Goal: Information Seeking & Learning: Learn about a topic

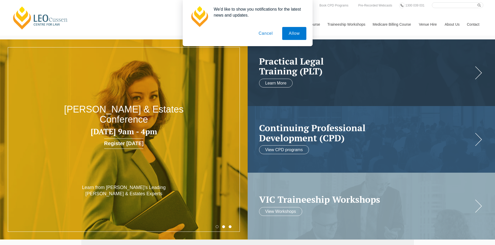
click at [268, 36] on button "Cancel" at bounding box center [265, 33] width 27 height 13
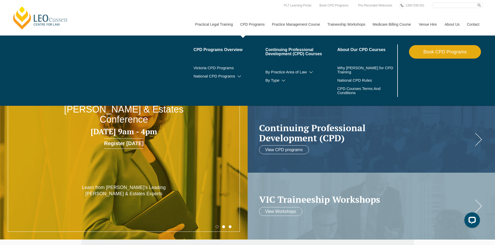
click at [256, 27] on link "CPD Programs" at bounding box center [252, 24] width 32 height 22
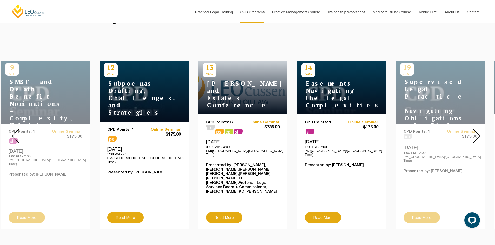
scroll to position [177, 0]
click at [476, 134] on img at bounding box center [476, 136] width 8 height 15
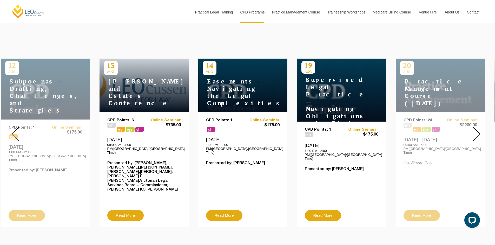
scroll to position [180, 0]
click at [475, 129] on img at bounding box center [476, 133] width 8 height 15
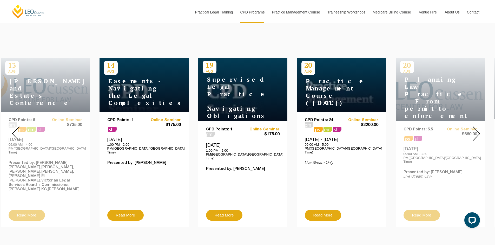
click at [475, 129] on img at bounding box center [476, 133] width 8 height 15
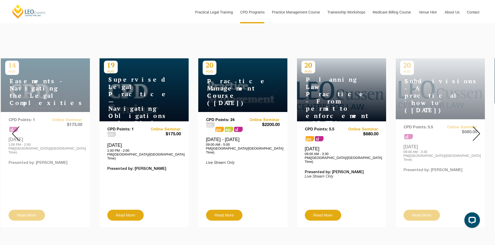
click at [475, 129] on img at bounding box center [476, 133] width 8 height 15
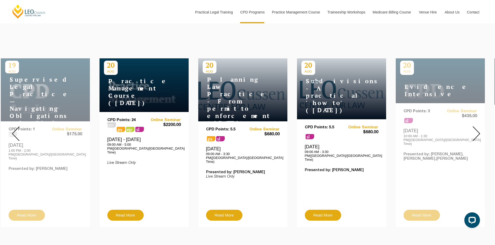
click at [475, 129] on img at bounding box center [476, 133] width 8 height 15
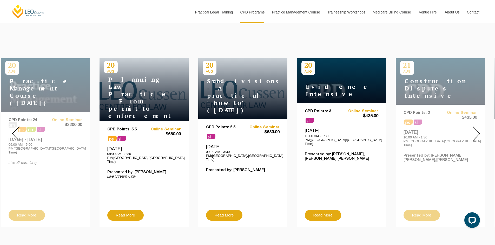
click at [475, 129] on img at bounding box center [476, 133] width 8 height 15
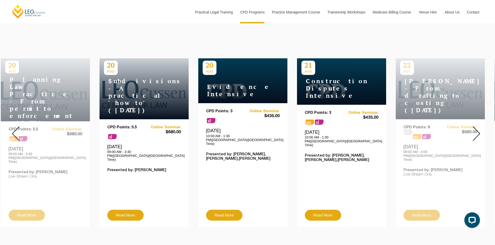
click at [475, 129] on img at bounding box center [476, 133] width 8 height 15
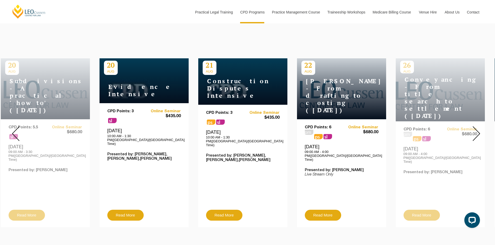
click at [475, 129] on img at bounding box center [476, 133] width 8 height 15
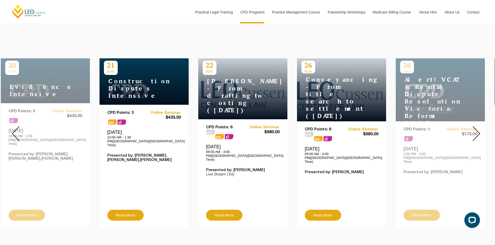
click at [124, 142] on div "CPD Points: 3 ps sl Online Seminar $435.00 Thursday, 21 August 2025 10:00 AM - …" at bounding box center [143, 160] width 73 height 99
click at [123, 210] on link "Read More" at bounding box center [125, 215] width 36 height 11
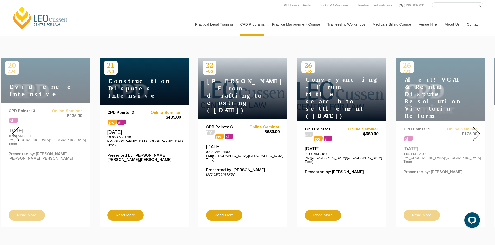
click at [480, 129] on div at bounding box center [475, 133] width 37 height 195
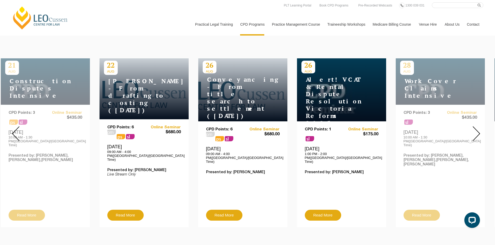
click at [480, 129] on div at bounding box center [475, 133] width 37 height 195
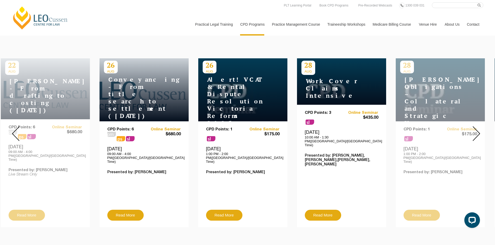
click at [11, 132] on div at bounding box center [15, 133] width 31 height 195
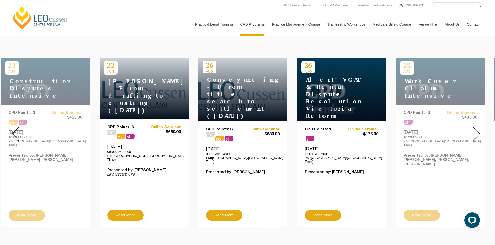
click at [18, 127] on img at bounding box center [16, 133] width 8 height 15
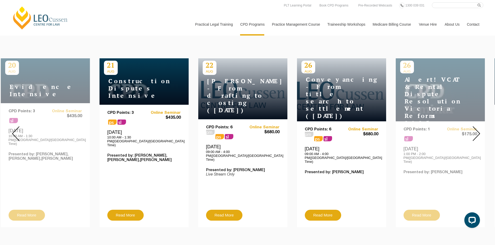
click at [479, 131] on img at bounding box center [476, 133] width 8 height 15
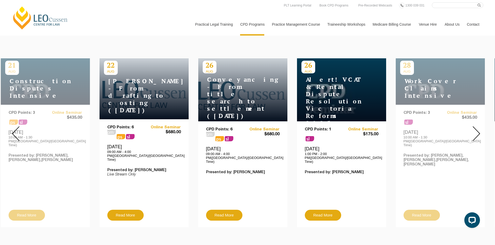
click at [479, 131] on img at bounding box center [476, 133] width 8 height 15
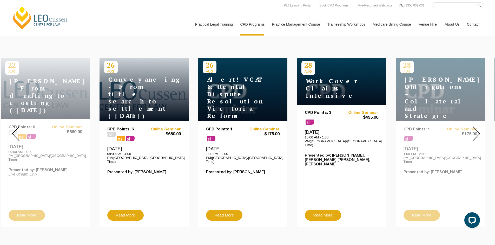
click at [479, 131] on img at bounding box center [476, 133] width 8 height 15
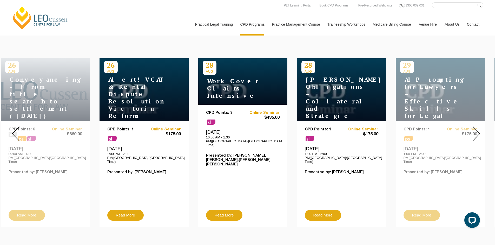
click at [479, 131] on img at bounding box center [476, 133] width 8 height 15
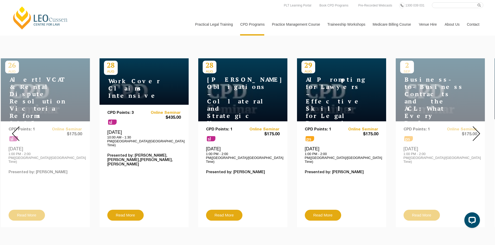
click at [479, 131] on img at bounding box center [476, 133] width 8 height 15
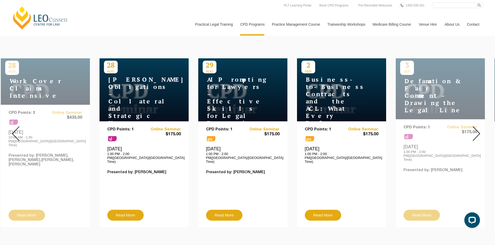
click at [479, 131] on img at bounding box center [476, 133] width 8 height 15
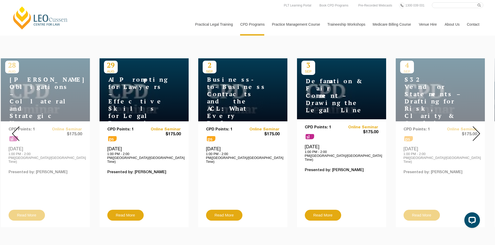
click at [479, 131] on img at bounding box center [476, 133] width 8 height 15
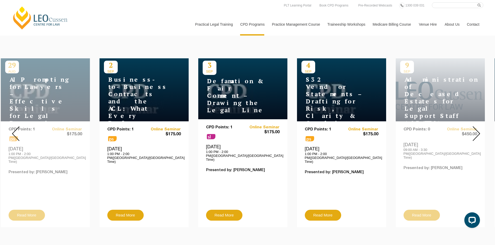
click at [479, 131] on img at bounding box center [476, 133] width 8 height 15
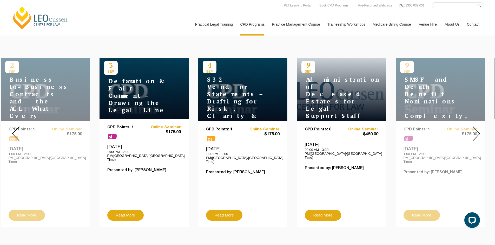
click at [479, 131] on img at bounding box center [476, 133] width 8 height 15
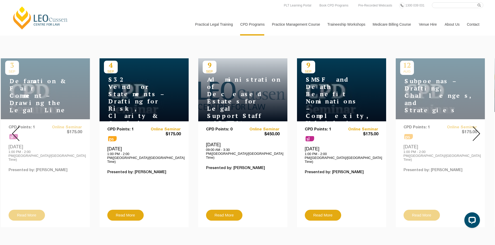
click at [479, 131] on img at bounding box center [476, 133] width 8 height 15
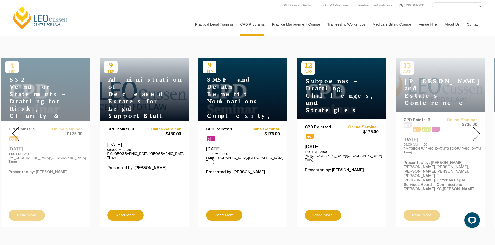
click at [479, 131] on img at bounding box center [476, 133] width 8 height 15
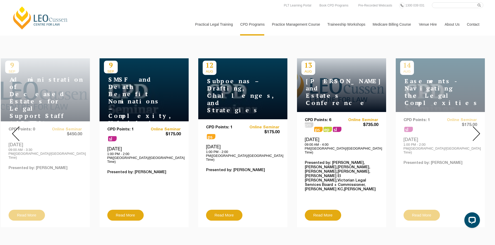
click at [479, 131] on img at bounding box center [476, 133] width 8 height 15
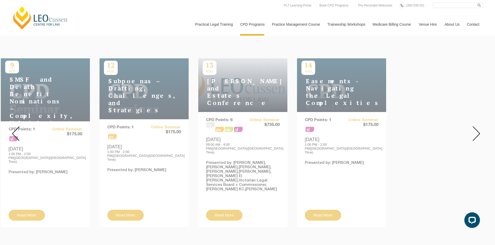
click at [479, 131] on img at bounding box center [476, 133] width 8 height 15
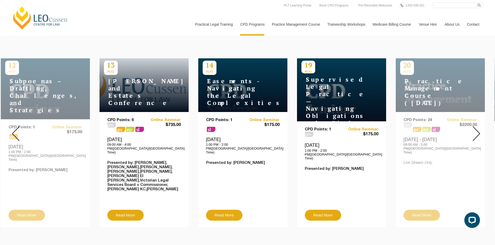
click at [479, 131] on img at bounding box center [476, 133] width 8 height 15
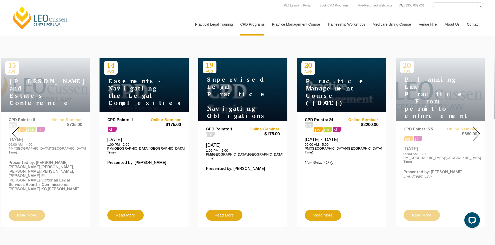
click at [479, 131] on img at bounding box center [476, 133] width 8 height 15
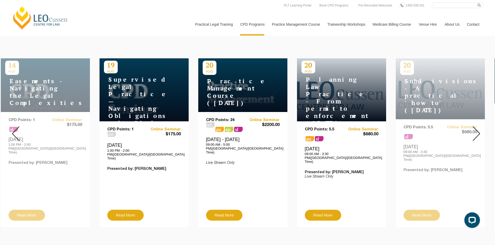
click at [479, 131] on img at bounding box center [476, 133] width 8 height 15
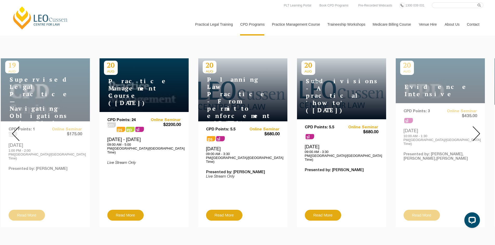
click at [479, 131] on img at bounding box center [476, 133] width 8 height 15
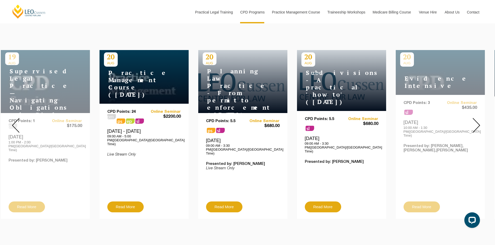
scroll to position [188, 0]
click at [477, 120] on img at bounding box center [476, 125] width 8 height 15
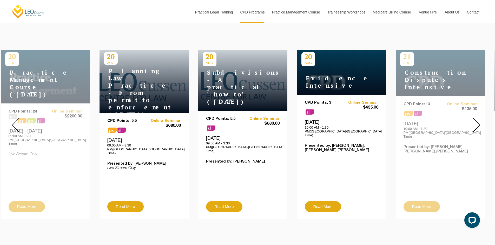
click at [18, 122] on img at bounding box center [16, 125] width 8 height 15
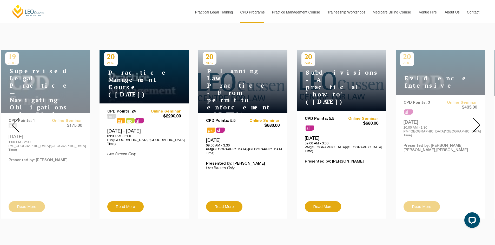
click at [18, 122] on img at bounding box center [16, 125] width 8 height 15
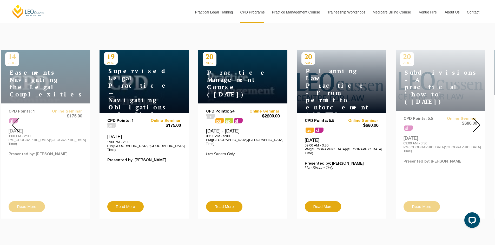
click at [18, 122] on img at bounding box center [16, 125] width 8 height 15
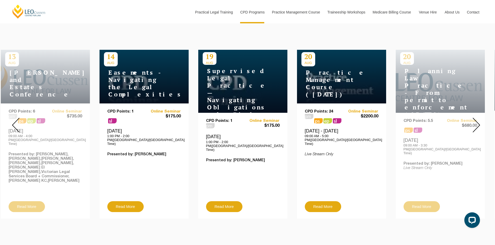
click at [18, 122] on img at bounding box center [16, 125] width 8 height 15
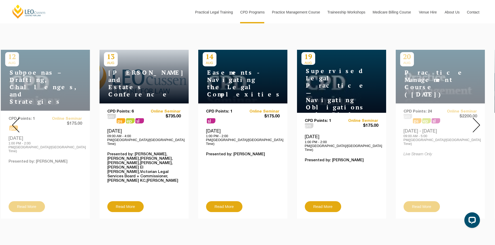
click at [18, 122] on img at bounding box center [16, 125] width 8 height 15
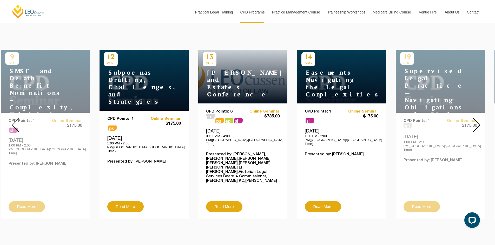
click at [17, 118] on img at bounding box center [16, 125] width 8 height 15
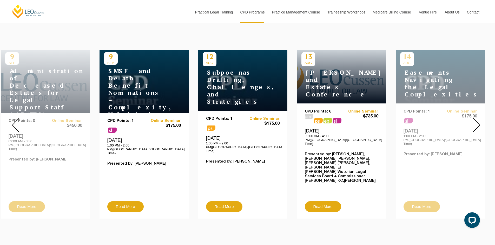
click at [17, 118] on img at bounding box center [16, 125] width 8 height 15
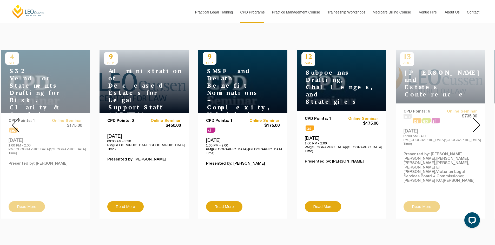
click at [466, 125] on div at bounding box center [475, 125] width 37 height 195
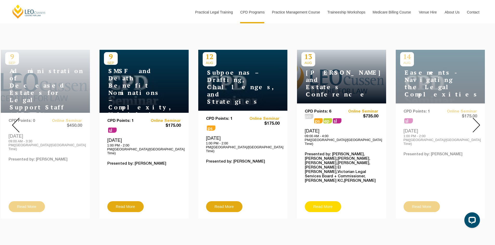
click at [328, 201] on link "Read More" at bounding box center [323, 206] width 36 height 11
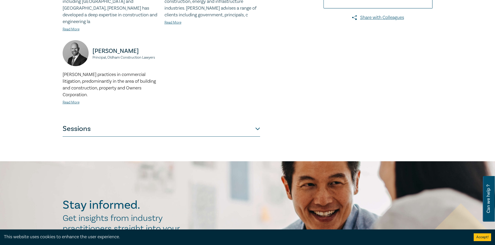
scroll to position [193, 0]
click at [187, 124] on button "Sessions" at bounding box center [161, 129] width 197 height 16
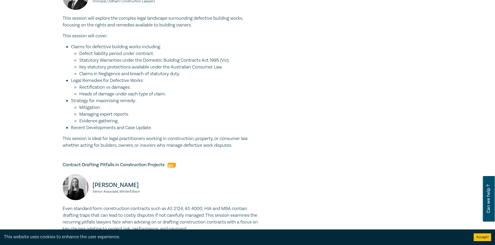
scroll to position [355, 0]
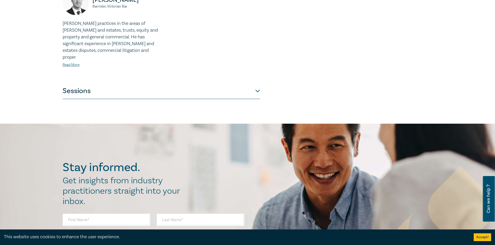
scroll to position [508, 0]
click at [197, 83] on button "Sessions" at bounding box center [161, 91] width 197 height 16
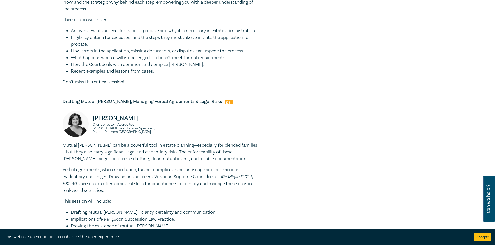
scroll to position [251, 0]
drag, startPoint x: 72, startPoint y: 57, endPoint x: 174, endPoint y: 58, distance: 102.6
click at [174, 68] on li "Recent examples and lessons from cases." at bounding box center [165, 71] width 189 height 7
drag, startPoint x: 174, startPoint y: 58, endPoint x: 165, endPoint y: 57, distance: 8.9
click at [165, 68] on li "Recent examples and lessons from cases." at bounding box center [165, 71] width 189 height 7
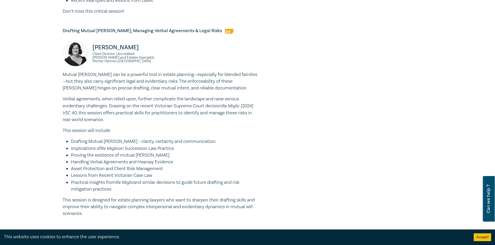
scroll to position [322, 0]
drag, startPoint x: 231, startPoint y: 92, endPoint x: 79, endPoint y: 97, distance: 151.4
click at [79, 97] on p "Verbal agreements, when relied upon, further complicate the landscape and raise…" at bounding box center [161, 109] width 197 height 28
copy p "Re Miglic [2024] VSC 40 , t"
